Goal: Communication & Community: Participate in discussion

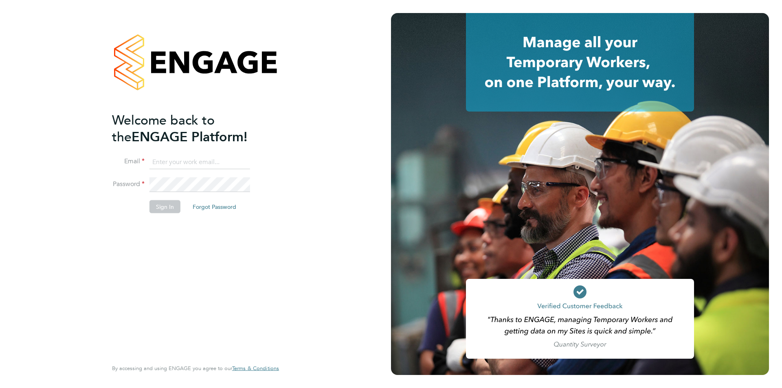
type input "luke.oneill@morganhunt.com"
click at [174, 202] on button "Sign In" at bounding box center [165, 206] width 31 height 13
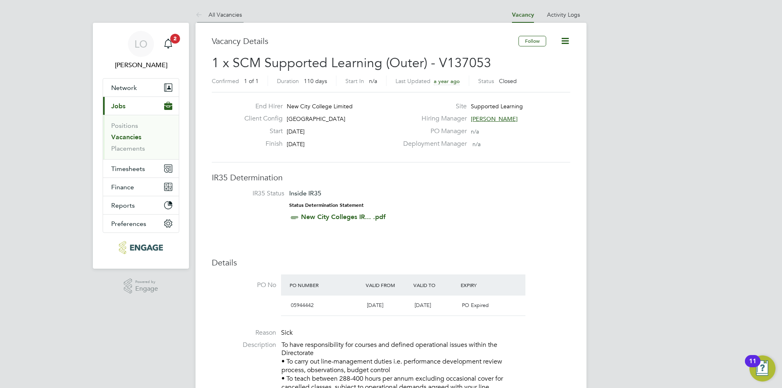
click at [220, 13] on link "All Vacancies" at bounding box center [219, 14] width 46 height 7
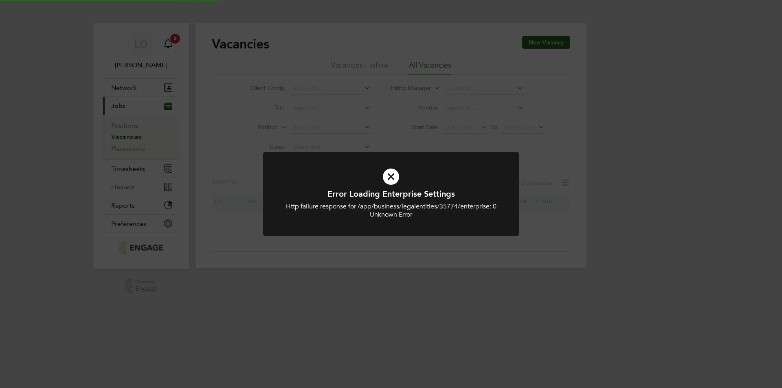
click at [391, 176] on icon at bounding box center [391, 177] width 212 height 32
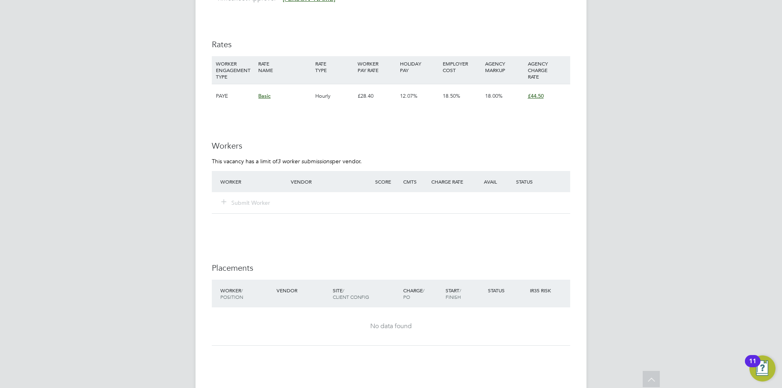
scroll to position [1059, 0]
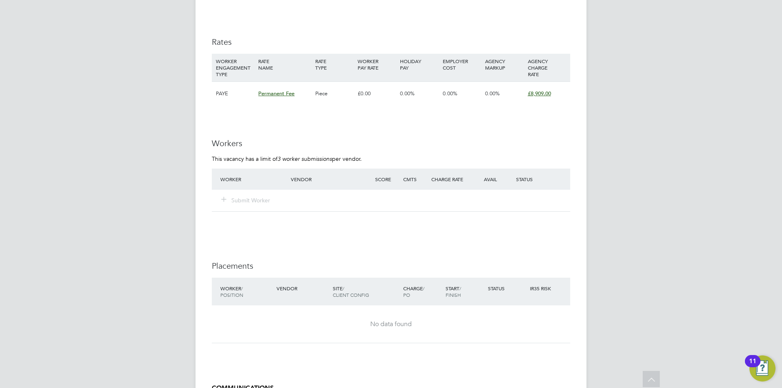
scroll to position [978, 0]
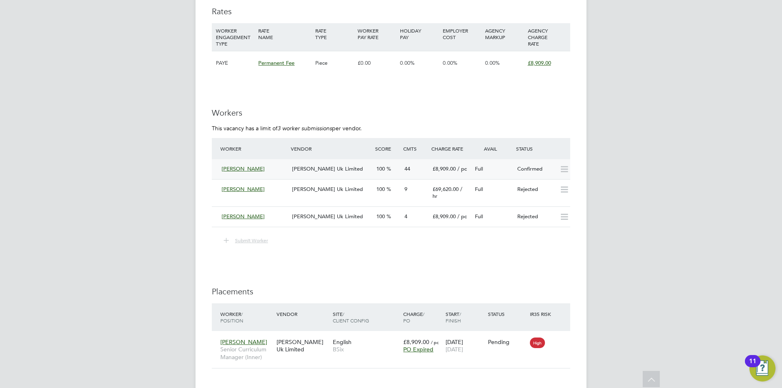
click at [296, 165] on span "[PERSON_NAME] Uk Limited" at bounding box center [327, 168] width 71 height 7
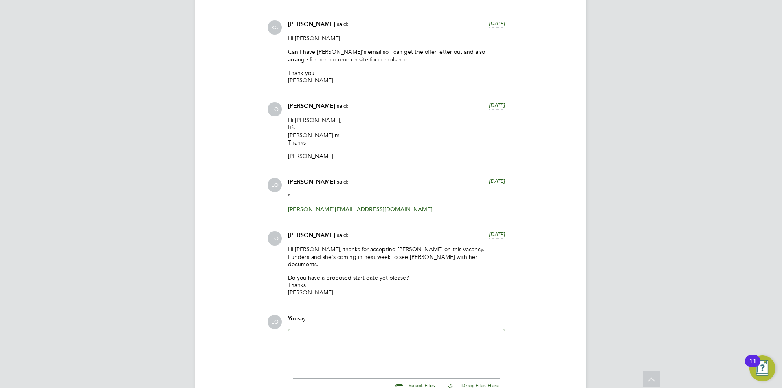
click at [327, 334] on div at bounding box center [396, 351] width 207 height 35
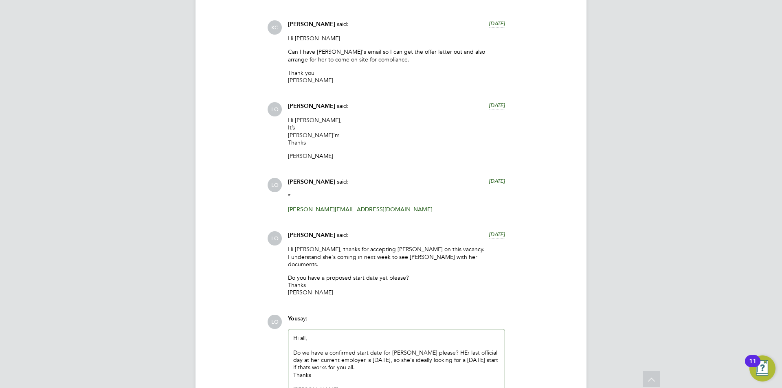
click at [320, 349] on div "Do we have a confirmed start date for [PERSON_NAME] please? HEr last official d…" at bounding box center [396, 360] width 207 height 22
click at [449, 349] on div "Do we have a confirmed start date for [PERSON_NAME] please? HEr last official d…" at bounding box center [396, 360] width 207 height 22
click at [326, 386] on div "[PERSON_NAME]" at bounding box center [396, 389] width 207 height 7
